Goal: Task Accomplishment & Management: Complete application form

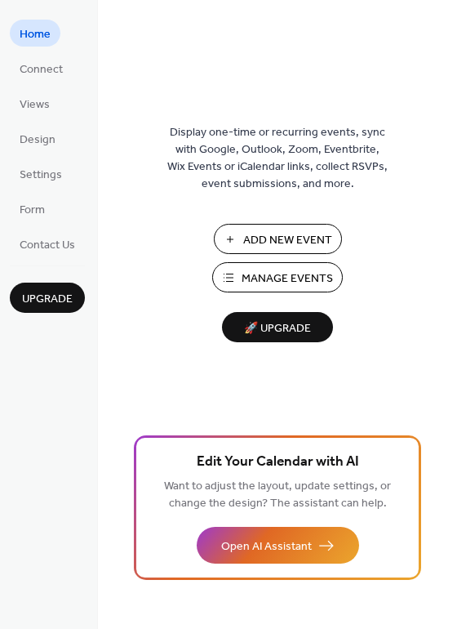
click at [251, 240] on span "Add New Event" at bounding box center [287, 240] width 89 height 17
click at [282, 271] on span "Manage Events" at bounding box center [287, 278] width 91 height 17
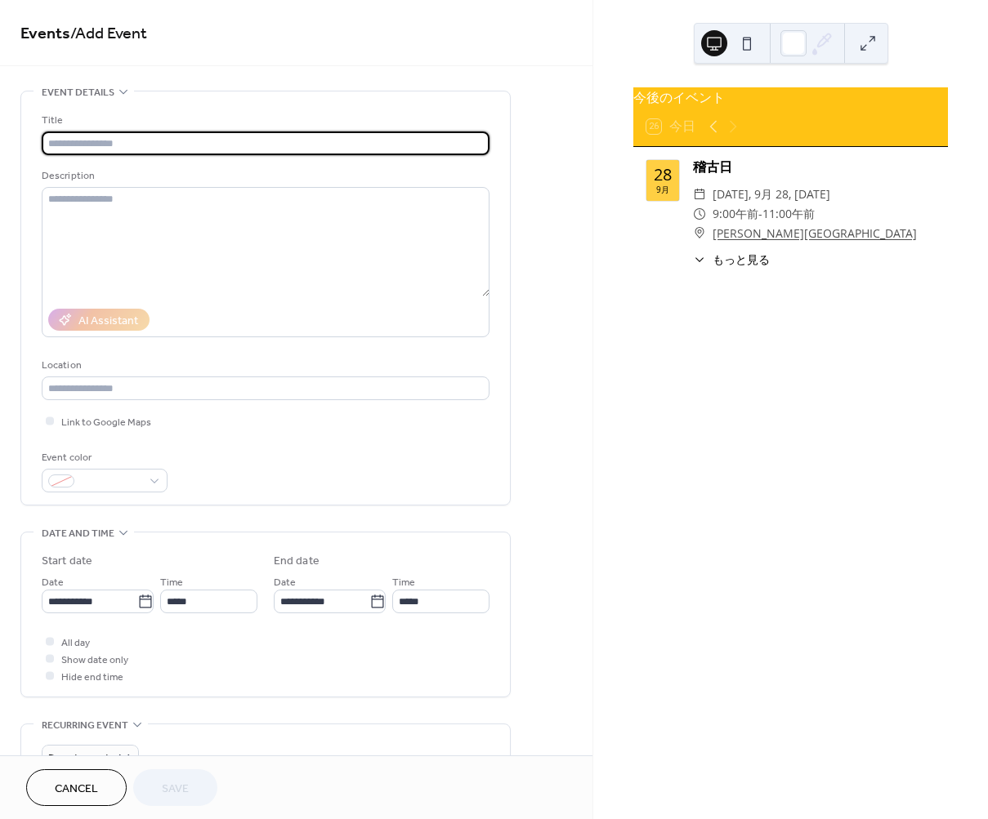
click at [747, 268] on span "もっと見る" at bounding box center [740, 259] width 57 height 17
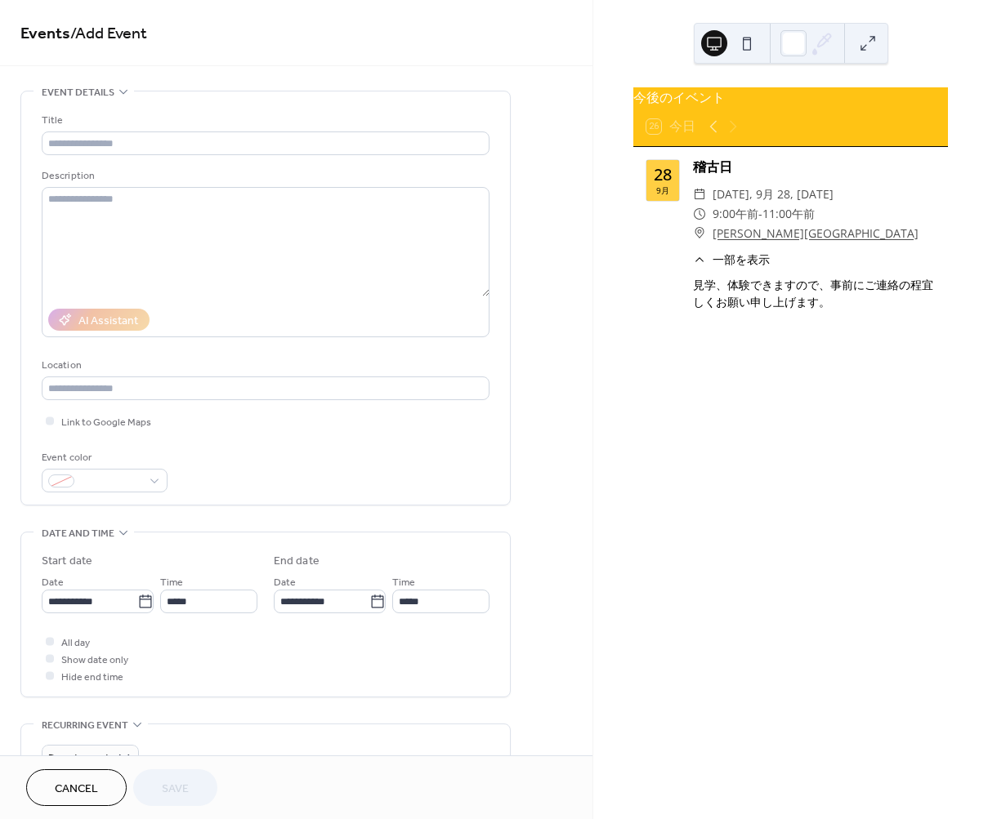
click at [757, 141] on div "26 今日" at bounding box center [790, 126] width 314 height 39
click at [672, 199] on div "28 9月" at bounding box center [662, 180] width 33 height 41
click at [680, 134] on div "26 今日" at bounding box center [670, 126] width 49 height 15
click at [662, 181] on div "28" at bounding box center [662, 175] width 18 height 16
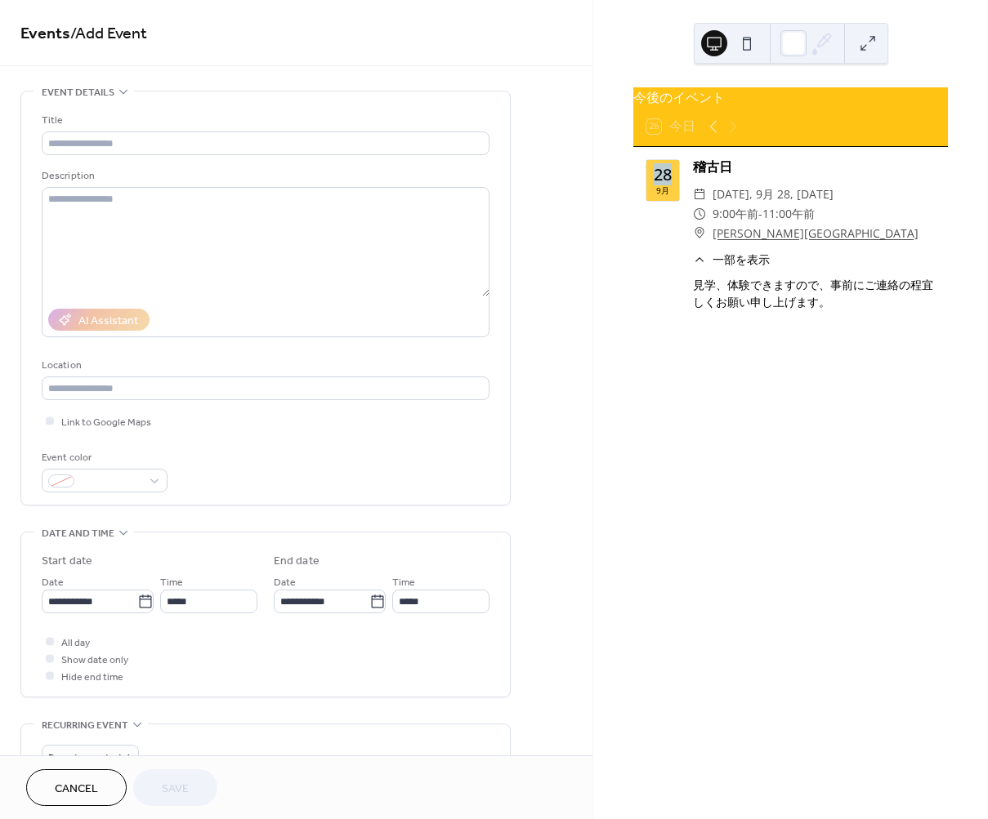
click at [662, 181] on div "28" at bounding box center [662, 175] width 18 height 16
click at [119, 32] on span "/ Add Event" at bounding box center [108, 34] width 77 height 32
click at [110, 143] on input "text" at bounding box center [266, 144] width 448 height 24
drag, startPoint x: 738, startPoint y: 179, endPoint x: 696, endPoint y: 172, distance: 43.1
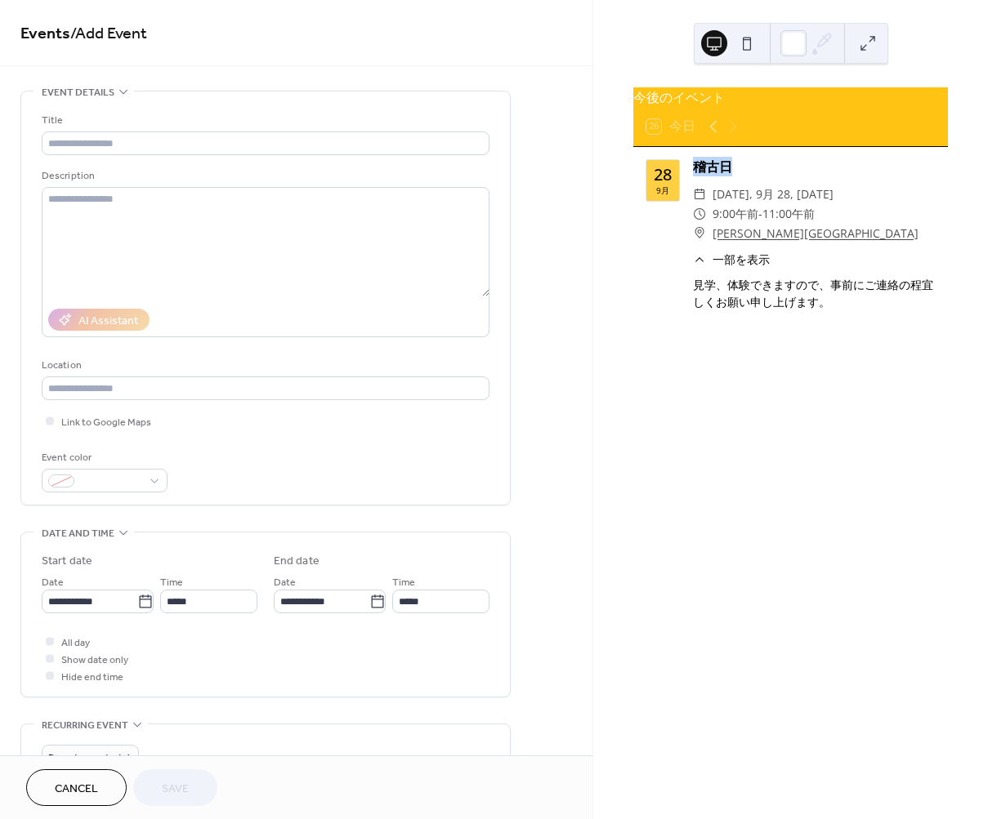
click at [696, 172] on div "稽古日" at bounding box center [814, 167] width 242 height 20
copy div "稽古日"
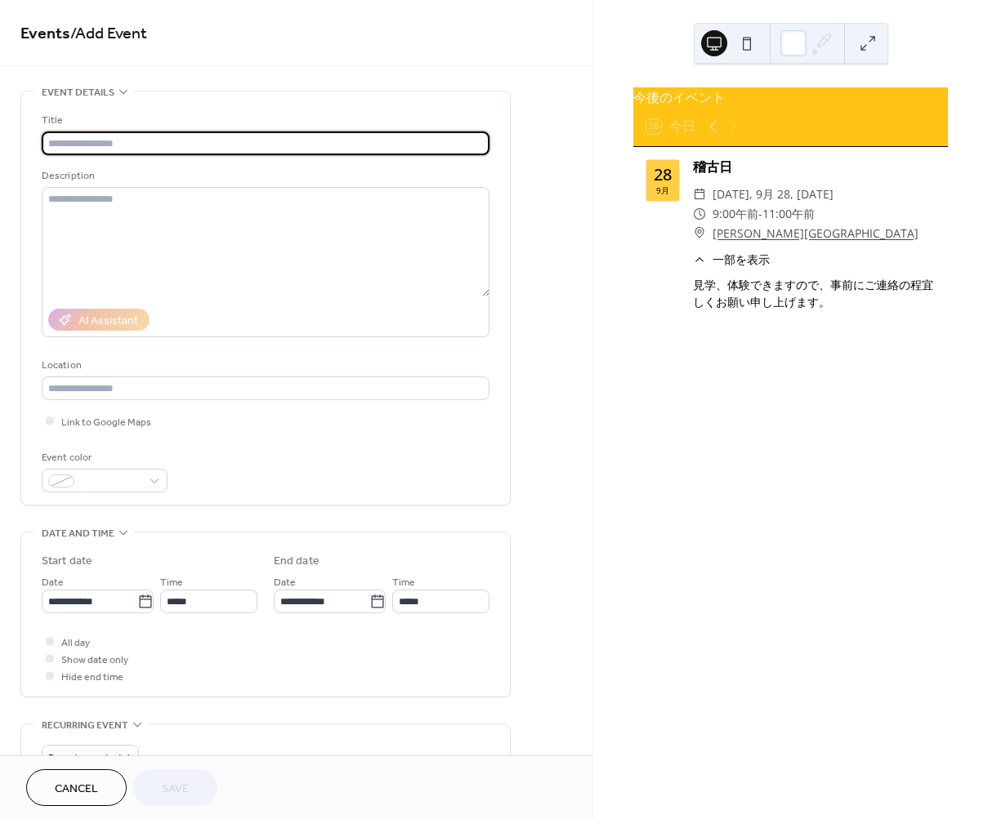
click at [190, 136] on input "text" at bounding box center [266, 144] width 448 height 24
paste input "***"
click at [190, 136] on input "***" at bounding box center [266, 144] width 448 height 24
type input "***"
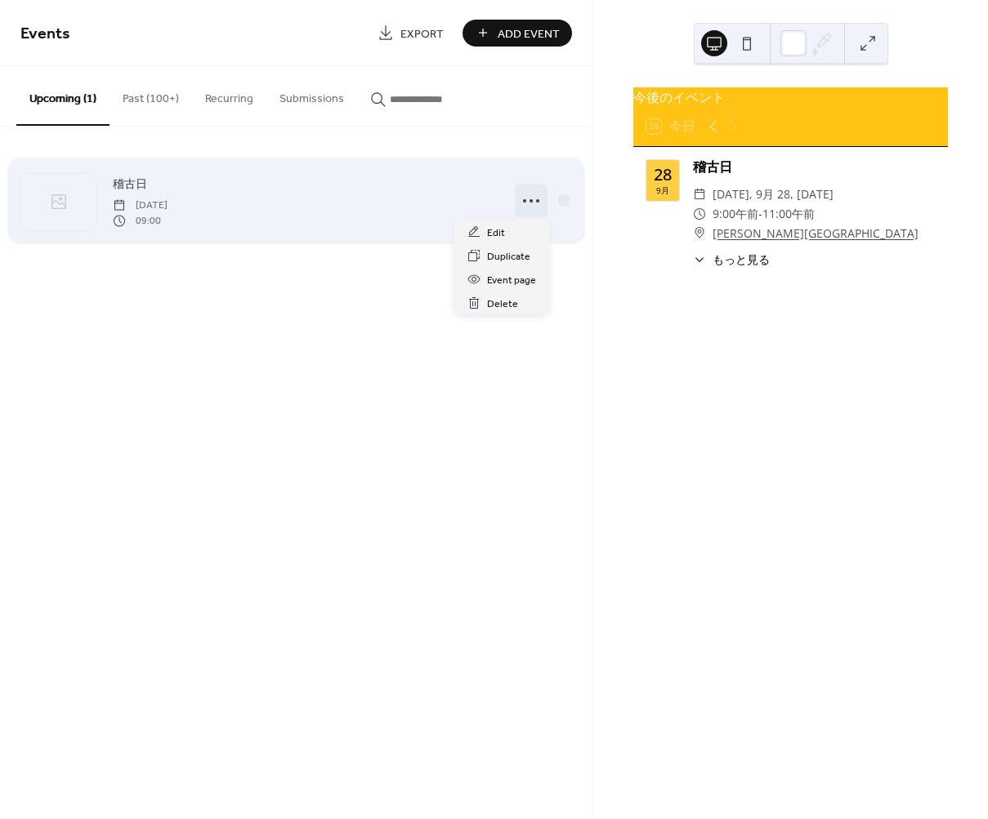
click at [530, 202] on icon at bounding box center [531, 201] width 26 height 26
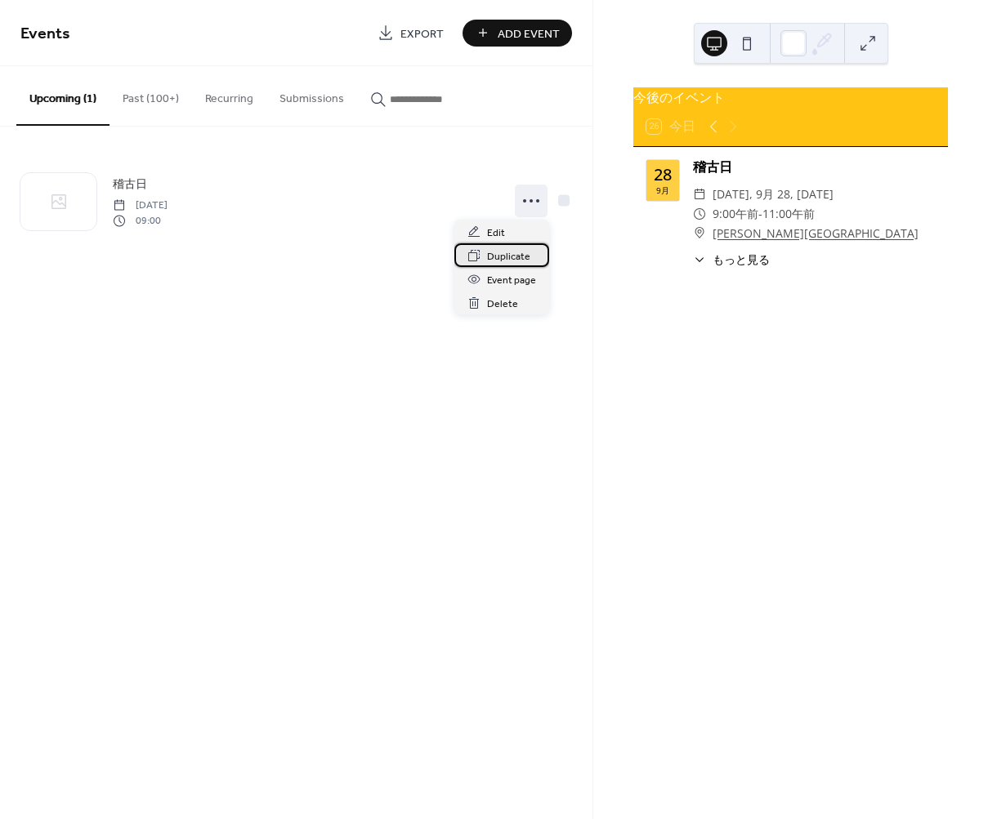
click at [516, 257] on span "Duplicate" at bounding box center [508, 256] width 43 height 17
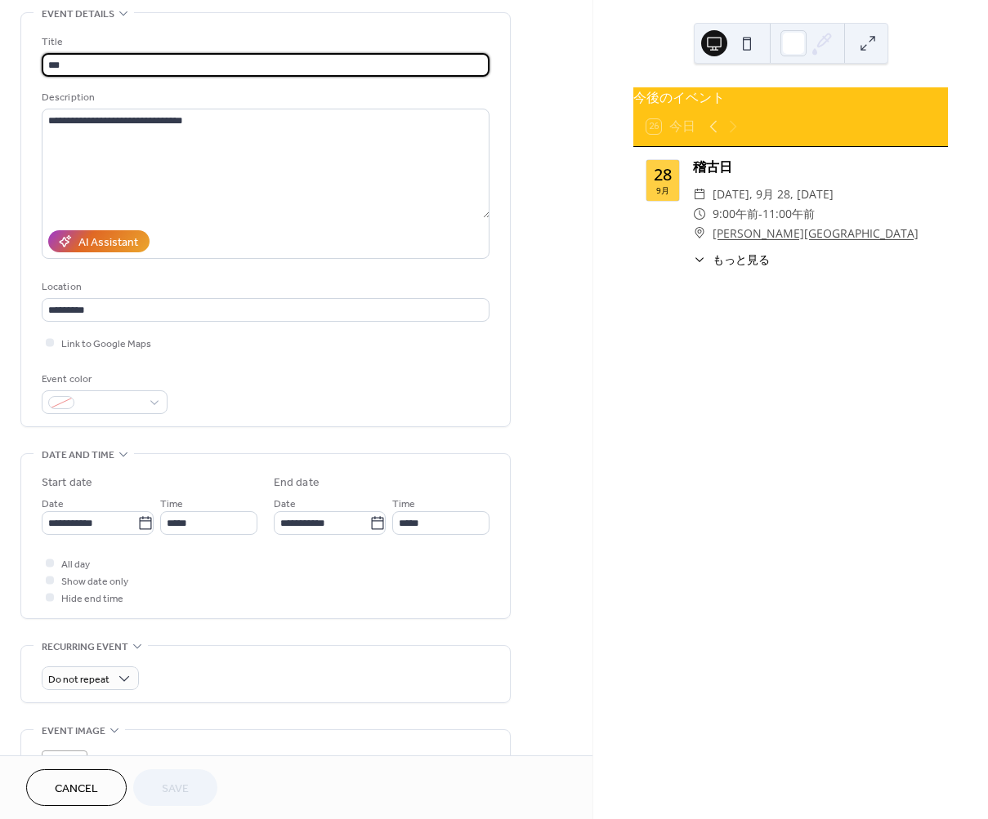
scroll to position [82, 0]
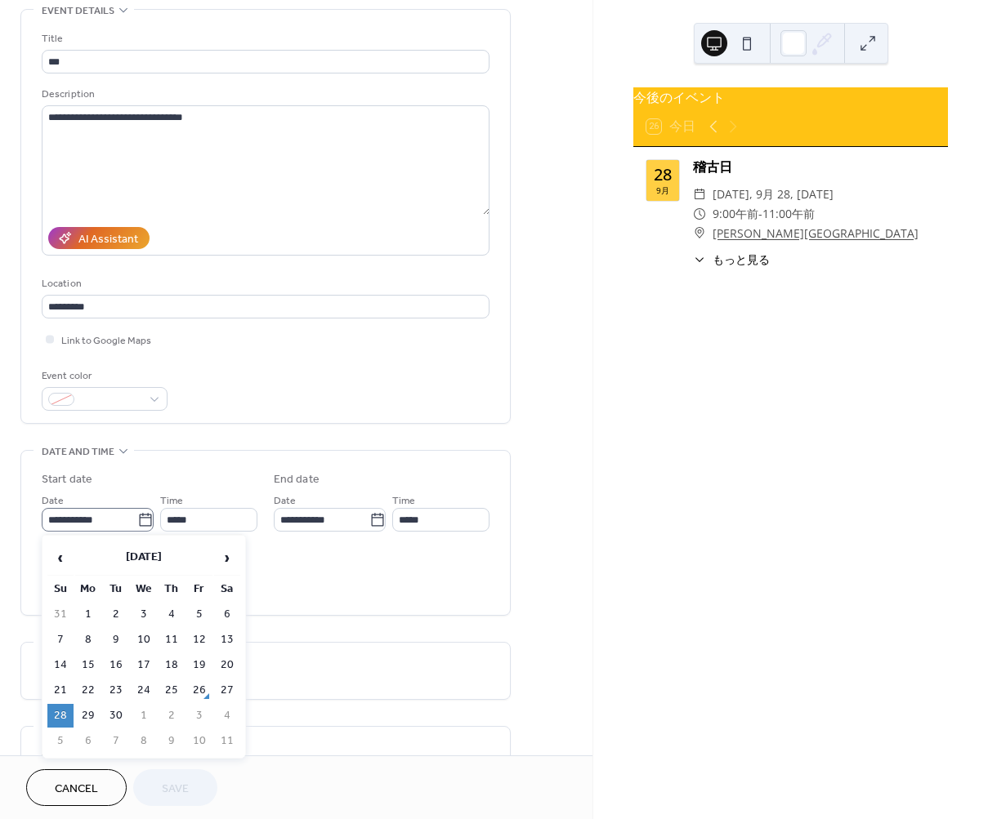
click at [139, 515] on icon at bounding box center [145, 520] width 16 height 16
click at [137, 515] on input "**********" at bounding box center [90, 520] width 96 height 24
click at [230, 556] on span "›" at bounding box center [227, 558] width 25 height 33
click at [67, 715] on td "23" at bounding box center [60, 716] width 26 height 24
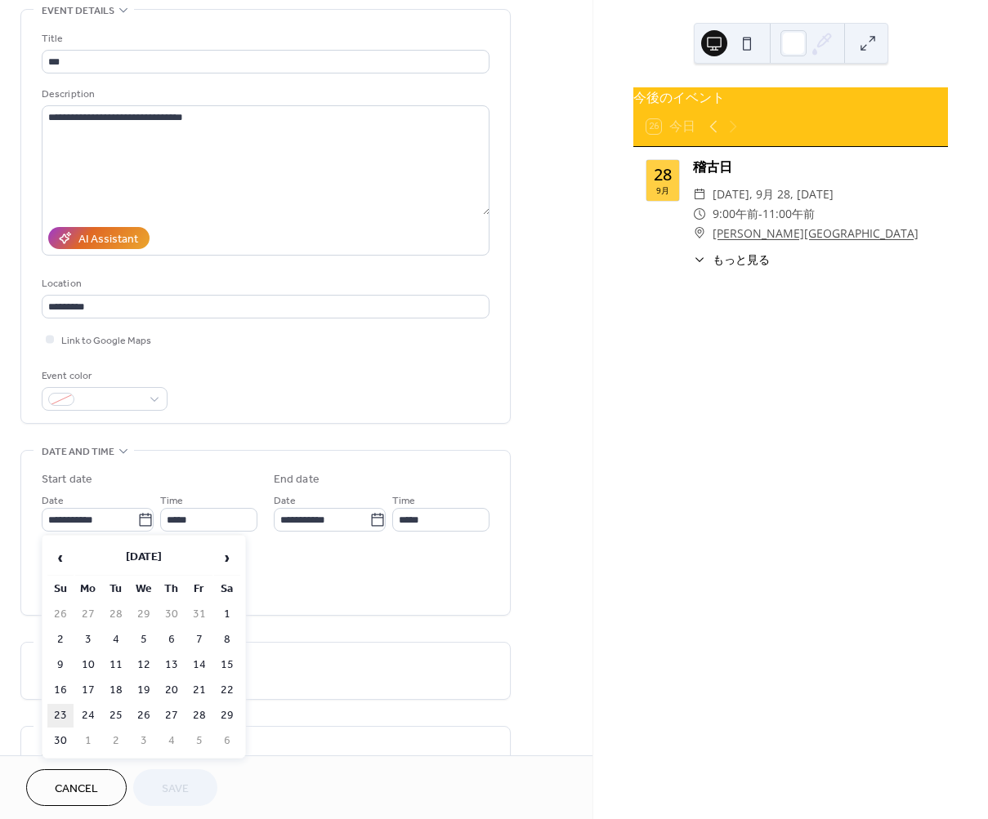
type input "**********"
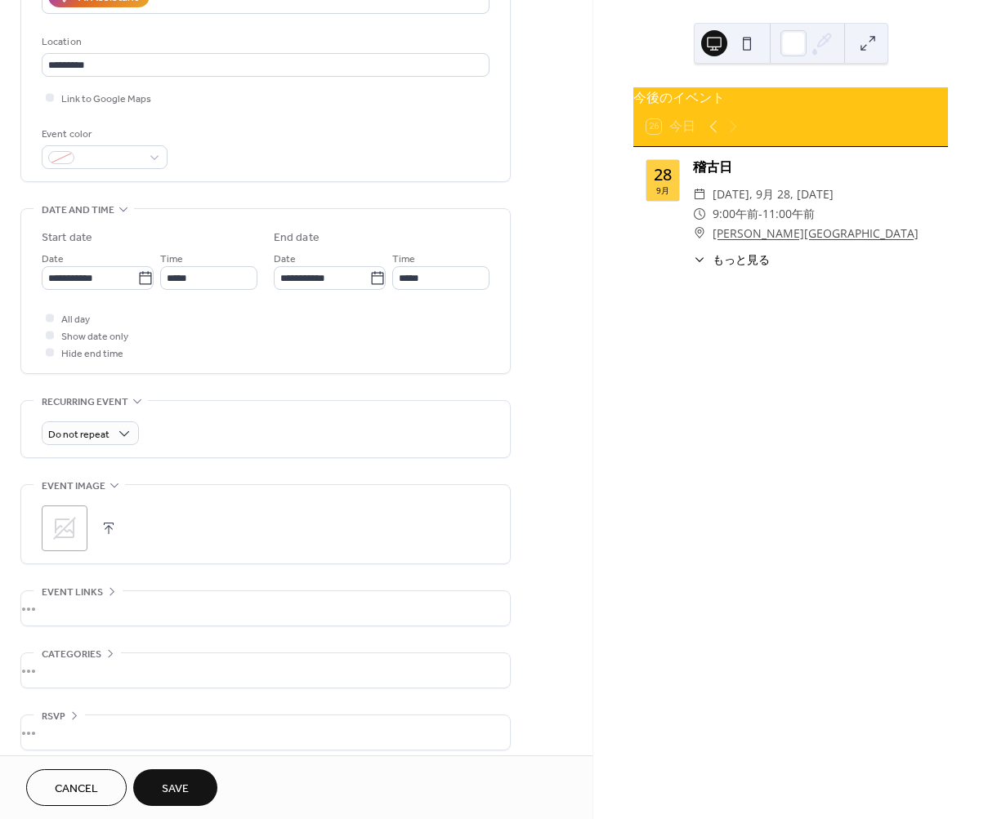
scroll to position [327, 0]
click at [175, 785] on span "Save" at bounding box center [175, 789] width 27 height 17
